Goal: Transaction & Acquisition: Purchase product/service

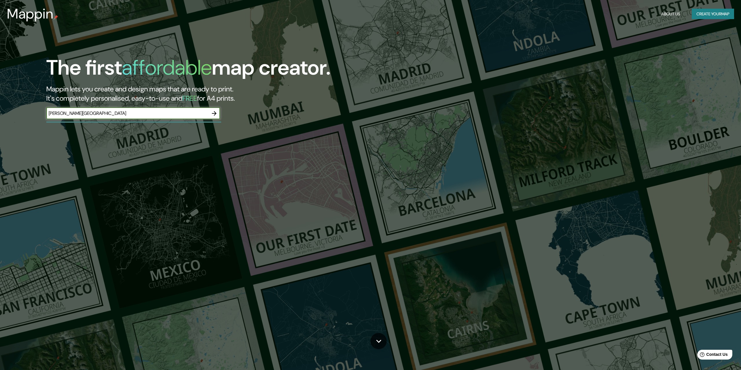
type input "[PERSON_NAME][GEOGRAPHIC_DATA]"
click at [213, 115] on icon "button" at bounding box center [214, 113] width 7 height 7
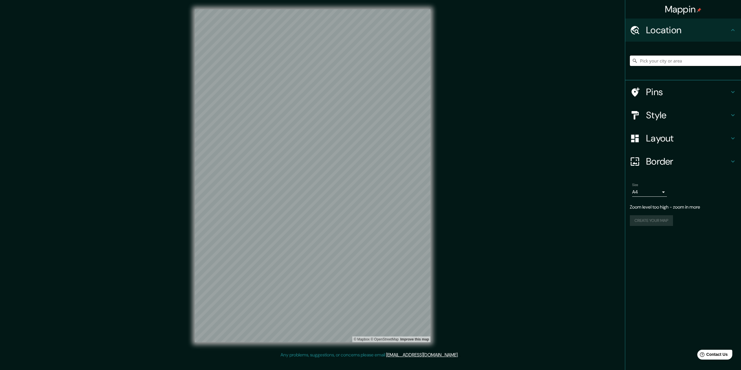
click at [682, 59] on input "Pick your city or area" at bounding box center [685, 61] width 111 height 10
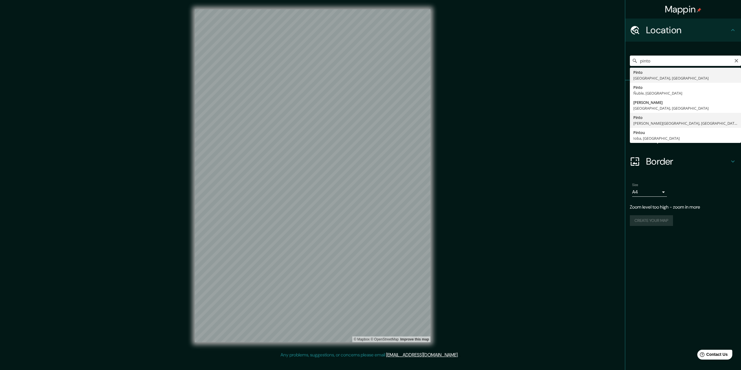
type input "[PERSON_NAME][GEOGRAPHIC_DATA], [GEOGRAPHIC_DATA]"
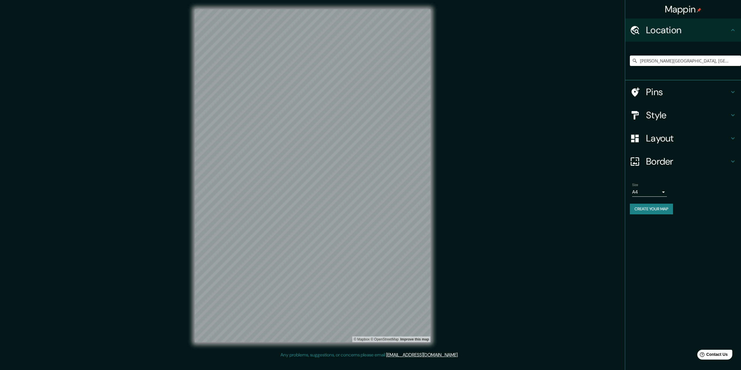
click at [686, 119] on h4 "Style" at bounding box center [687, 115] width 83 height 12
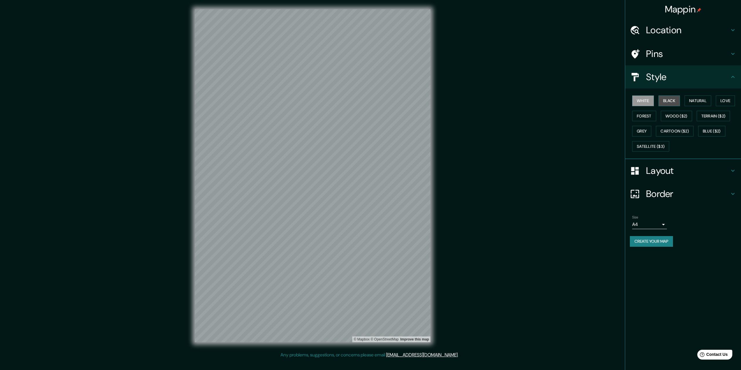
click at [673, 99] on button "Black" at bounding box center [670, 101] width 22 height 11
click at [694, 103] on button "Natural" at bounding box center [698, 101] width 27 height 11
click at [729, 104] on button "Love" at bounding box center [725, 101] width 19 height 11
click at [678, 118] on button "Wood ($2)" at bounding box center [676, 116] width 31 height 11
click at [712, 118] on button "Terrain ($2)" at bounding box center [714, 116] width 34 height 11
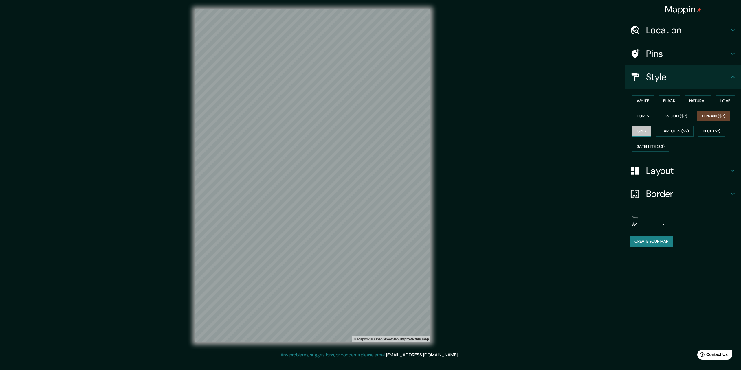
click at [648, 133] on button "Grey" at bounding box center [641, 131] width 19 height 11
click at [676, 133] on button "Cartoon ($2)" at bounding box center [675, 131] width 38 height 11
click at [722, 131] on button "Blue ($2)" at bounding box center [711, 131] width 27 height 11
click at [663, 148] on button "Satellite ($3)" at bounding box center [650, 146] width 37 height 11
click at [643, 116] on button "Forest" at bounding box center [644, 116] width 24 height 11
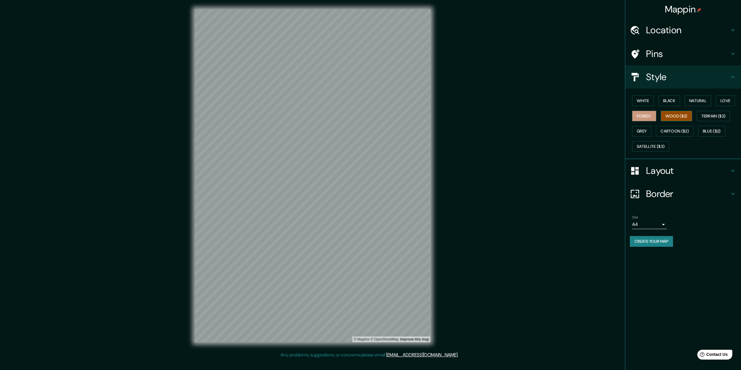
click at [676, 113] on button "Wood ($2)" at bounding box center [676, 116] width 31 height 11
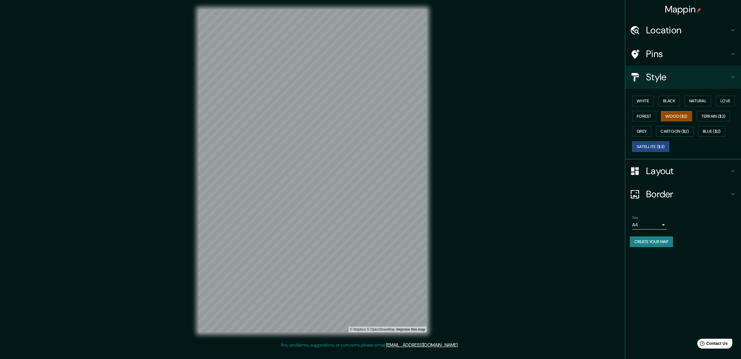
click at [644, 146] on button "Satellite ($3)" at bounding box center [650, 146] width 37 height 11
click at [645, 101] on button "White" at bounding box center [643, 101] width 22 height 11
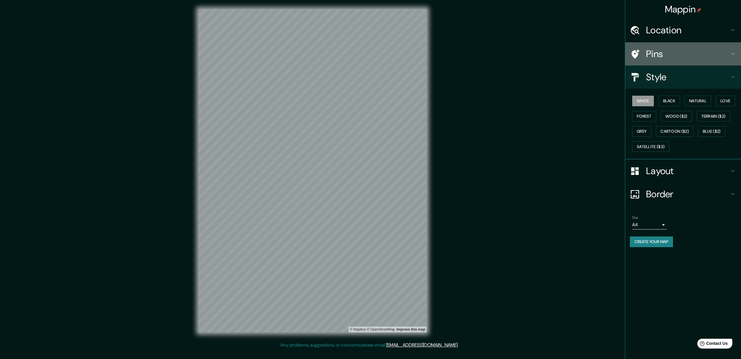
click at [662, 56] on h4 "Pins" at bounding box center [687, 54] width 83 height 12
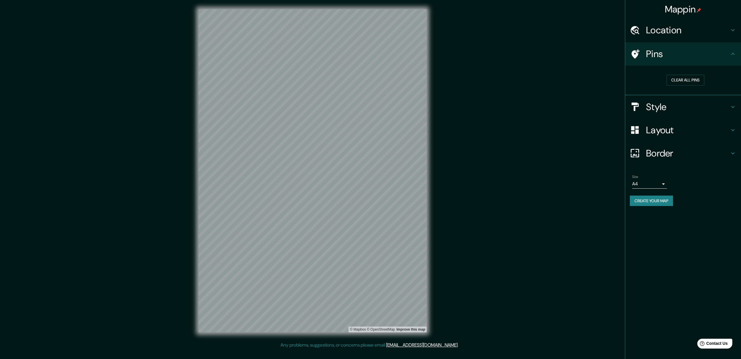
click at [664, 51] on h4 "Pins" at bounding box center [687, 54] width 83 height 12
click at [670, 127] on h4 "Layout" at bounding box center [687, 130] width 83 height 12
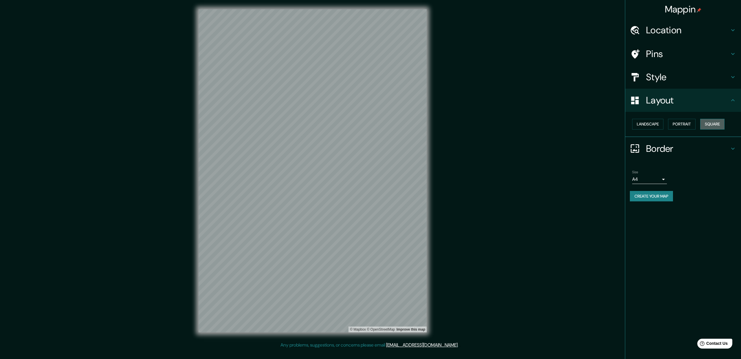
click at [716, 124] on button "Square" at bounding box center [713, 124] width 24 height 11
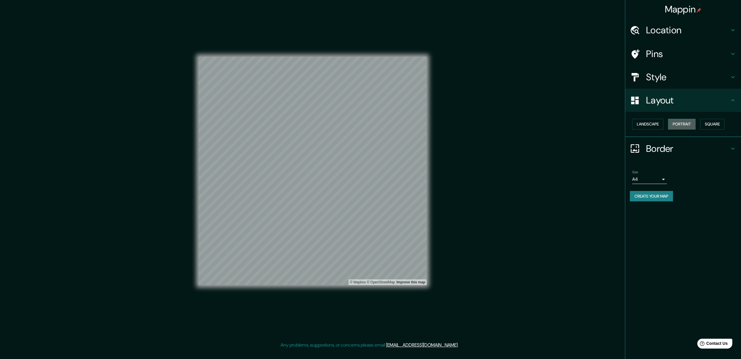
click at [690, 127] on button "Portrait" at bounding box center [682, 124] width 28 height 11
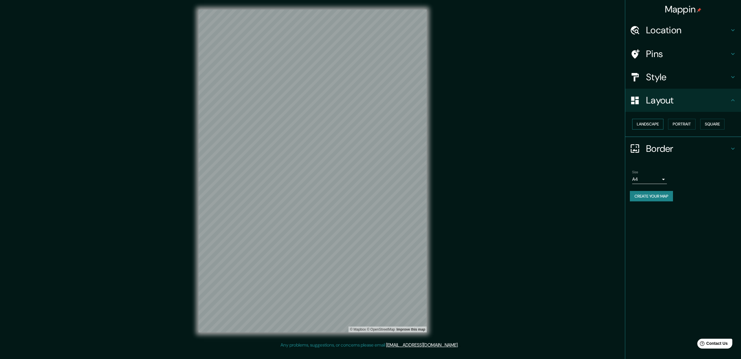
click at [650, 126] on button "Landscape" at bounding box center [647, 124] width 31 height 11
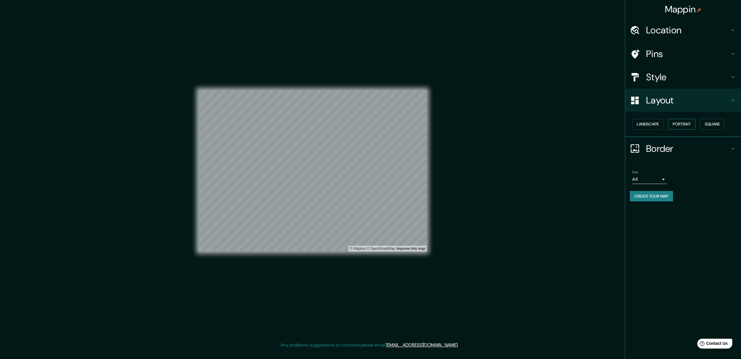
click at [679, 125] on button "Portrait" at bounding box center [682, 124] width 28 height 11
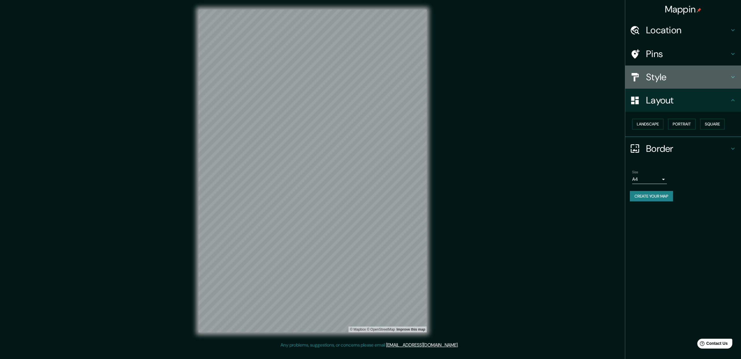
click at [648, 76] on h4 "Style" at bounding box center [687, 77] width 83 height 12
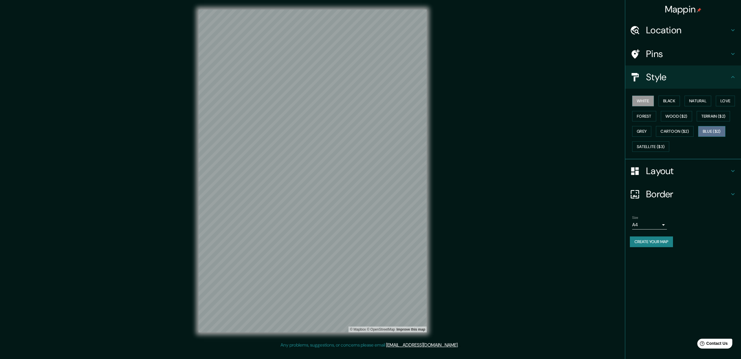
click at [709, 131] on button "Blue ($2)" at bounding box center [711, 131] width 27 height 11
click at [675, 113] on button "Wood ($2)" at bounding box center [676, 116] width 31 height 11
click at [650, 97] on button "White" at bounding box center [643, 101] width 22 height 11
click at [640, 118] on button "Forest" at bounding box center [644, 116] width 24 height 11
click at [644, 129] on button "Grey" at bounding box center [641, 131] width 19 height 11
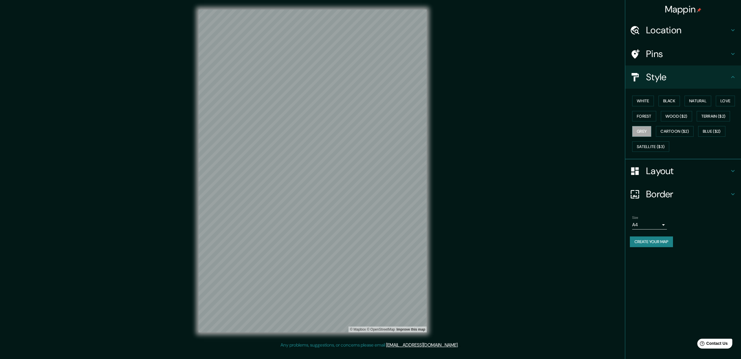
click at [682, 104] on div "White Black Natural Love Forest Wood ($2) Terrain ($2) Grey Cartoon ($2) Blue (…" at bounding box center [685, 123] width 111 height 61
click at [685, 101] on div "White Black Natural Love Forest Wood ($2) Terrain ($2) Grey Cartoon ($2) Blue (…" at bounding box center [685, 123] width 111 height 61
click at [696, 101] on button "Natural" at bounding box center [698, 101] width 27 height 11
click at [725, 103] on button "Love" at bounding box center [725, 101] width 19 height 11
click at [679, 103] on button "Black" at bounding box center [670, 101] width 22 height 11
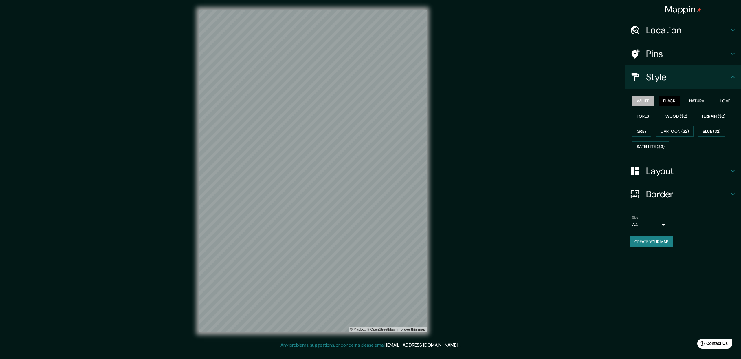
click at [648, 102] on button "White" at bounding box center [643, 101] width 22 height 11
click at [671, 132] on button "Cartoon ($2)" at bounding box center [675, 131] width 38 height 11
click at [661, 146] on button "Satellite ($3)" at bounding box center [650, 146] width 37 height 11
click at [639, 127] on button "Grey" at bounding box center [641, 131] width 19 height 11
click at [636, 100] on button "White" at bounding box center [643, 101] width 22 height 11
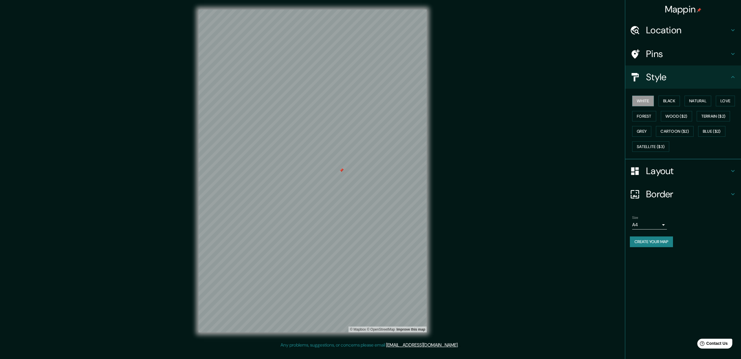
click at [341, 172] on div at bounding box center [341, 170] width 5 height 5
click at [676, 190] on h4 "Border" at bounding box center [687, 194] width 83 height 12
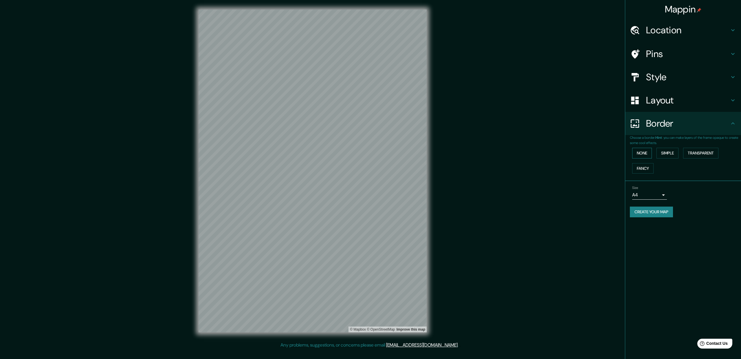
click at [650, 152] on button "None" at bounding box center [642, 153] width 20 height 11
click at [665, 154] on button "Simple" at bounding box center [668, 153] width 22 height 11
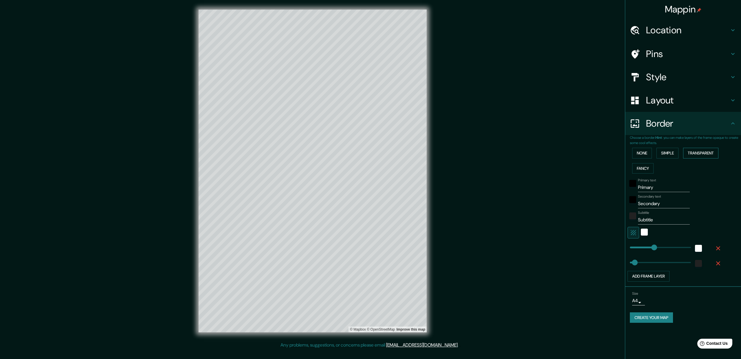
click at [698, 156] on button "Transparent" at bounding box center [700, 153] width 35 height 11
click at [642, 169] on button "Fancy" at bounding box center [642, 168] width 21 height 11
click at [641, 153] on button "None" at bounding box center [642, 153] width 20 height 11
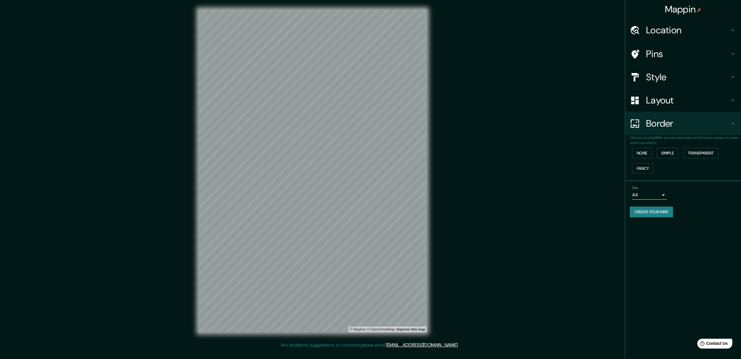
click at [665, 105] on h4 "Layout" at bounding box center [687, 100] width 83 height 12
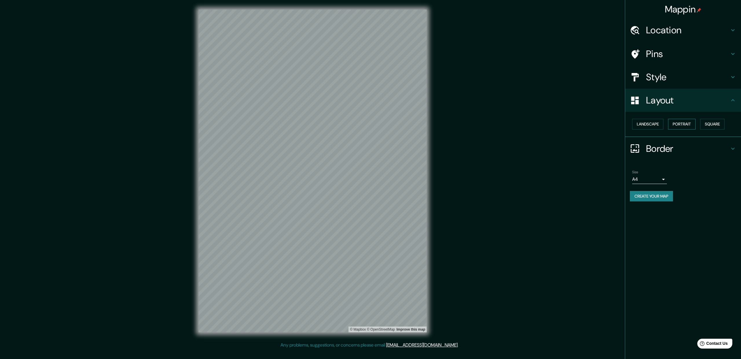
click at [681, 126] on button "Portrait" at bounding box center [682, 124] width 28 height 11
click at [665, 179] on body "Mappin Location [GEOGRAPHIC_DATA][PERSON_NAME][GEOGRAPHIC_DATA], [GEOGRAPHIC_DA…" at bounding box center [370, 179] width 741 height 359
click at [651, 201] on li "A3" at bounding box center [649, 201] width 35 height 10
type input "a4"
click at [662, 173] on div "Size A3 a4" at bounding box center [649, 177] width 35 height 14
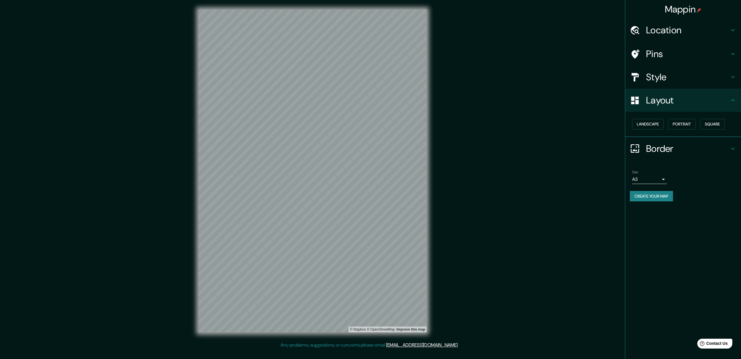
click at [690, 179] on div "Size A3 a4" at bounding box center [683, 177] width 107 height 19
click at [696, 25] on h4 "Location" at bounding box center [687, 30] width 83 height 12
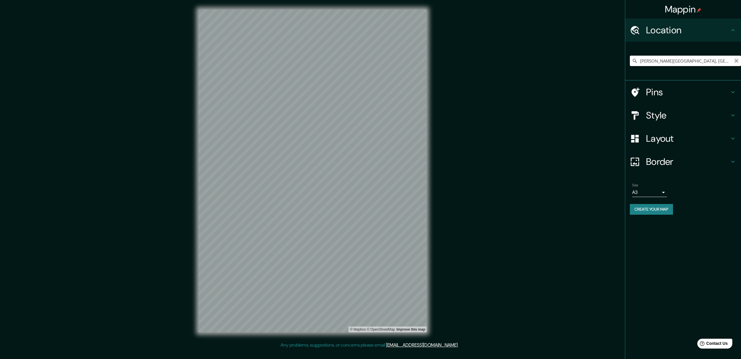
click at [738, 61] on icon "Clear" at bounding box center [736, 60] width 5 height 5
click at [722, 59] on input "Pick your city or area" at bounding box center [685, 61] width 111 height 10
click at [707, 63] on input "Pick your city or area" at bounding box center [685, 61] width 111 height 10
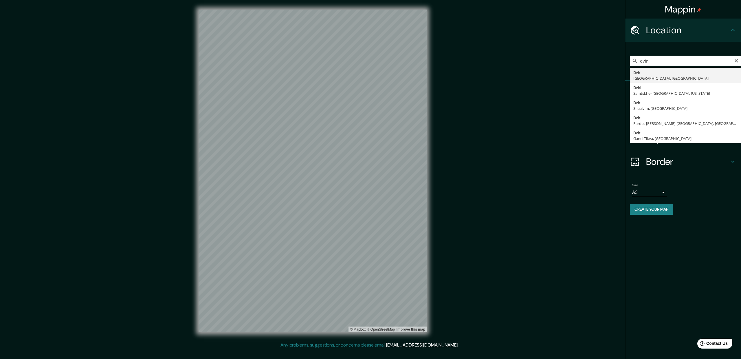
type input "Dvir, [GEOGRAPHIC_DATA], [GEOGRAPHIC_DATA]"
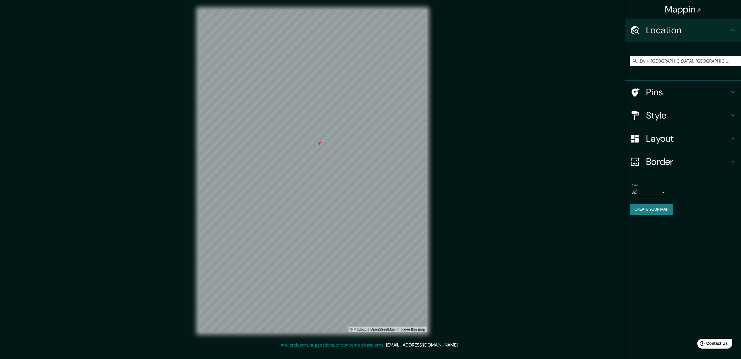
click at [317, 10] on div at bounding box center [313, 10] width 228 height 0
click at [318, 144] on div at bounding box center [319, 143] width 5 height 5
click at [677, 108] on div "Style" at bounding box center [684, 115] width 116 height 23
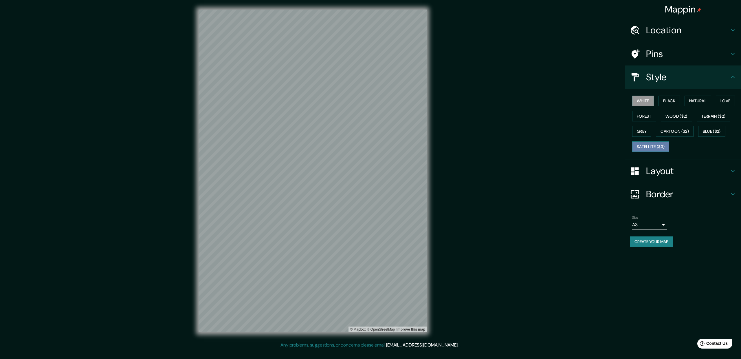
click at [652, 145] on button "Satellite ($3)" at bounding box center [650, 146] width 37 height 11
click at [669, 114] on button "Wood ($2)" at bounding box center [676, 116] width 31 height 11
click at [308, 220] on div at bounding box center [309, 218] width 5 height 5
click at [325, 210] on div at bounding box center [323, 208] width 5 height 5
click at [647, 114] on button "Forest" at bounding box center [644, 116] width 24 height 11
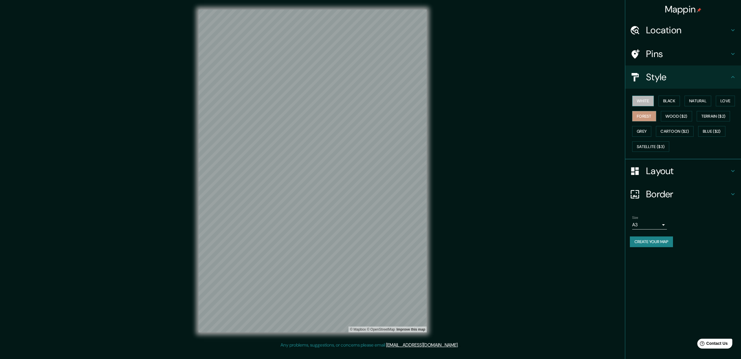
click at [642, 100] on button "White" at bounding box center [643, 101] width 22 height 11
click at [702, 102] on button "Natural" at bounding box center [698, 101] width 27 height 11
click at [643, 101] on button "White" at bounding box center [643, 101] width 22 height 11
click at [661, 100] on button "Black" at bounding box center [670, 101] width 22 height 11
click at [646, 103] on button "White" at bounding box center [643, 101] width 22 height 11
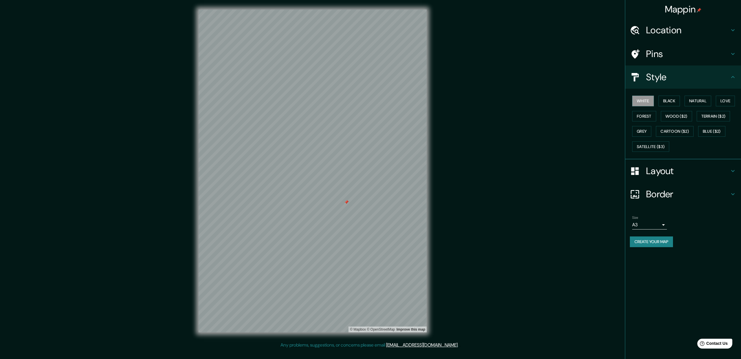
click at [347, 204] on div at bounding box center [346, 202] width 5 height 5
